Goal: Information Seeking & Learning: Find specific fact

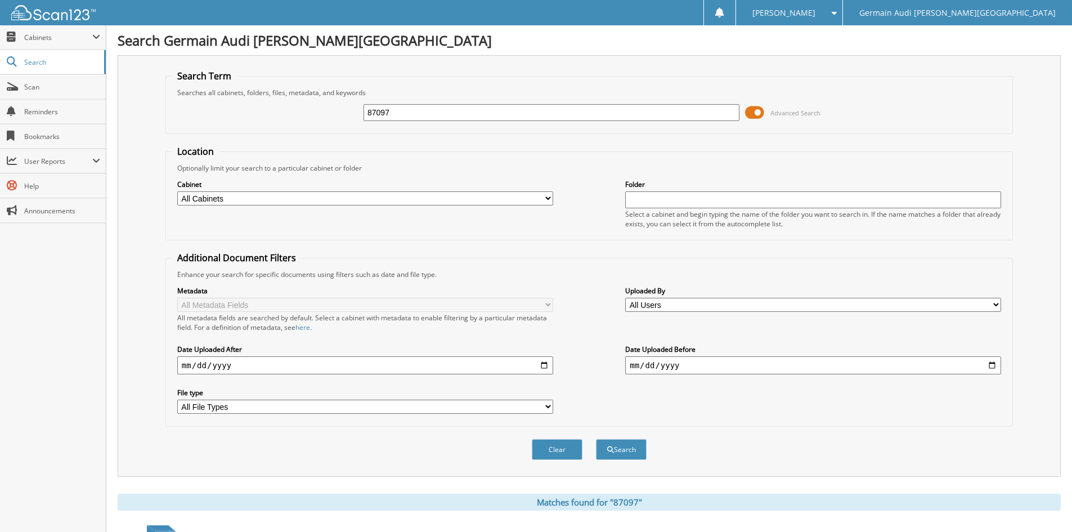
click at [412, 113] on input "87097" at bounding box center [551, 112] width 376 height 17
type input "8"
type input "88942"
click at [624, 446] on button "Search" at bounding box center [621, 449] width 51 height 21
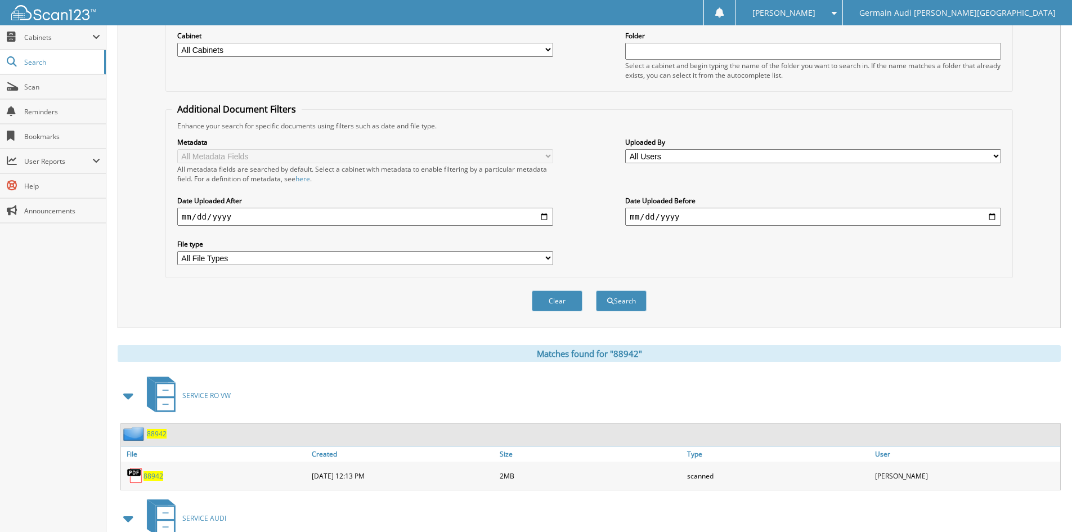
scroll to position [264, 0]
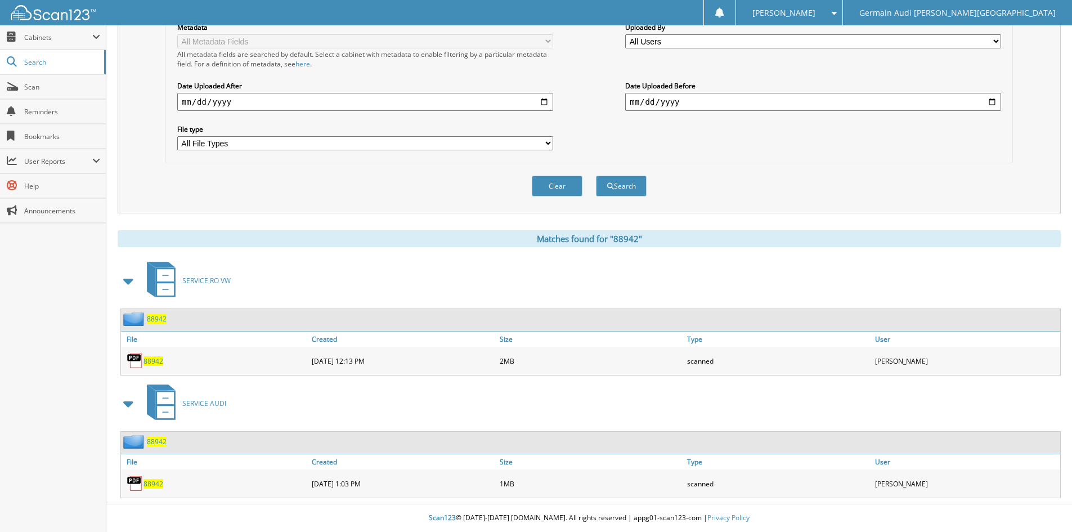
click at [155, 360] on span "88942" at bounding box center [153, 361] width 20 height 10
click at [150, 362] on span "88942" at bounding box center [153, 361] width 20 height 10
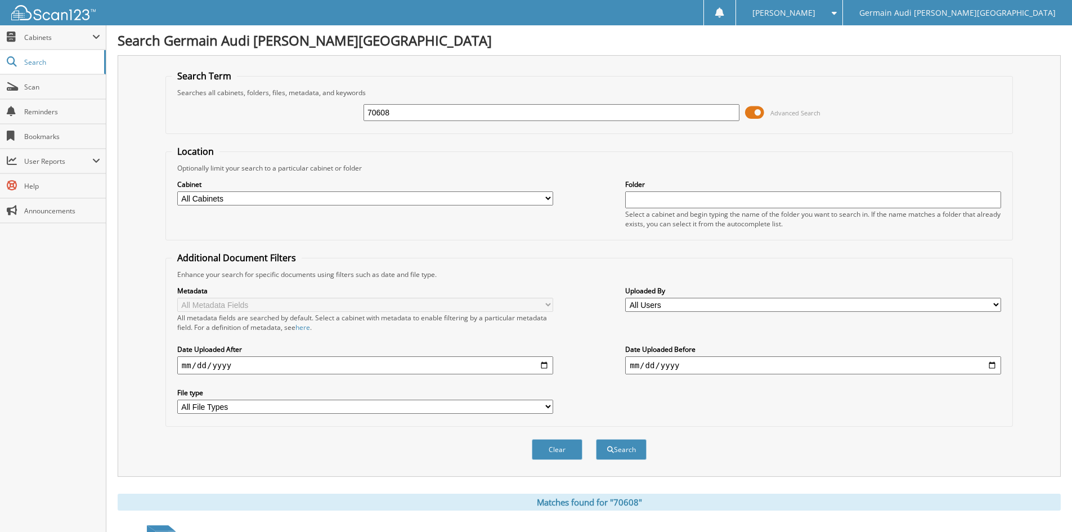
drag, startPoint x: 405, startPoint y: 110, endPoint x: 417, endPoint y: 115, distance: 13.7
click at [417, 117] on input "70608" at bounding box center [551, 112] width 376 height 17
type input "7"
type input "88942"
click at [596, 439] on button "Search" at bounding box center [621, 449] width 51 height 21
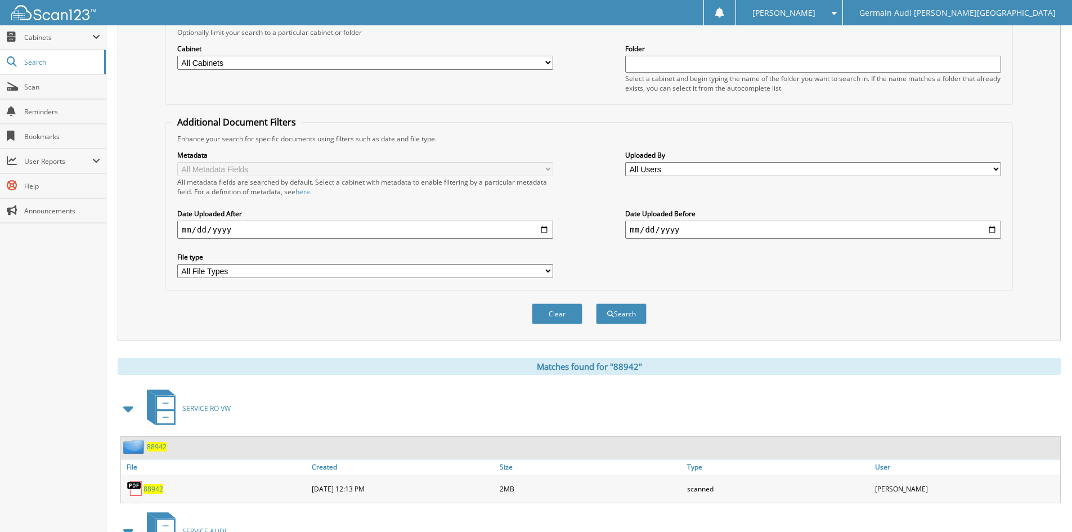
scroll to position [264, 0]
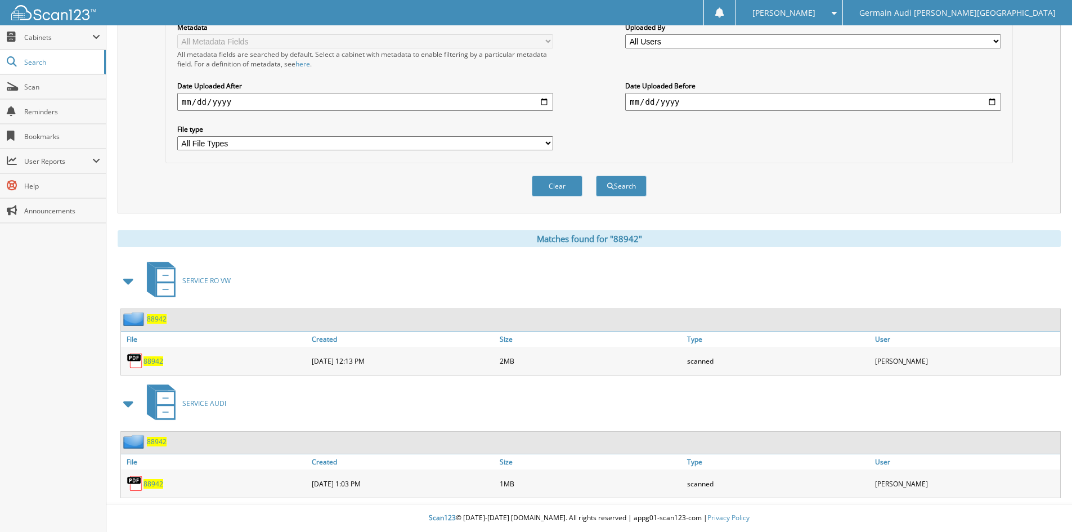
click at [157, 360] on span "88942" at bounding box center [153, 361] width 20 height 10
click at [562, 188] on button "Clear" at bounding box center [557, 186] width 51 height 21
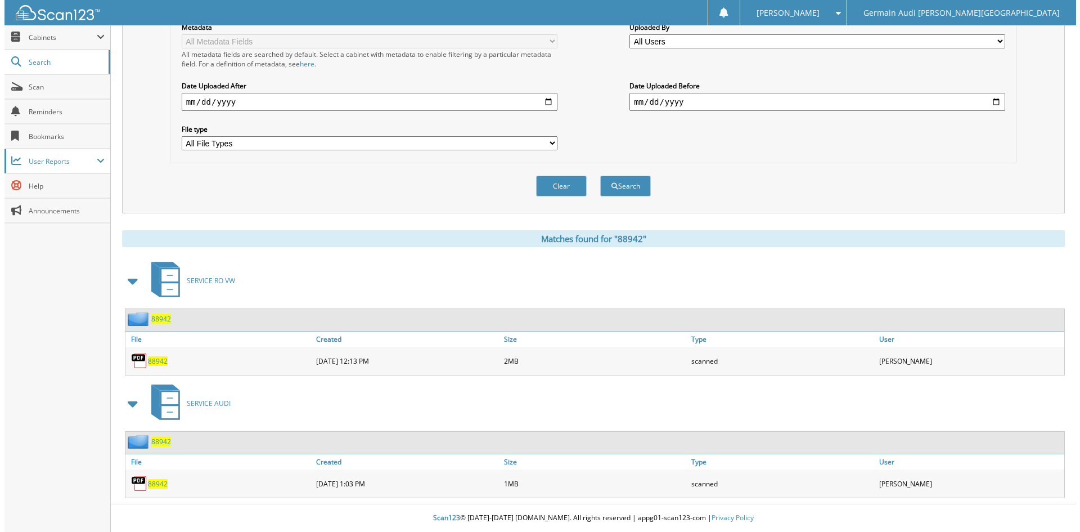
scroll to position [0, 0]
